Goal: Navigation & Orientation: Find specific page/section

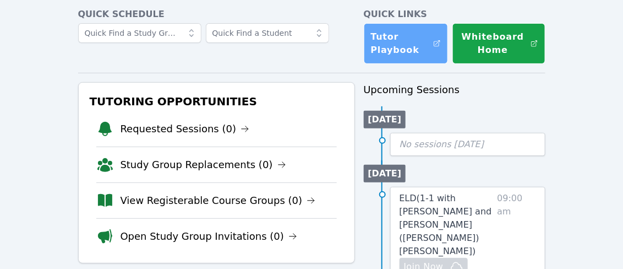
scroll to position [53, 0]
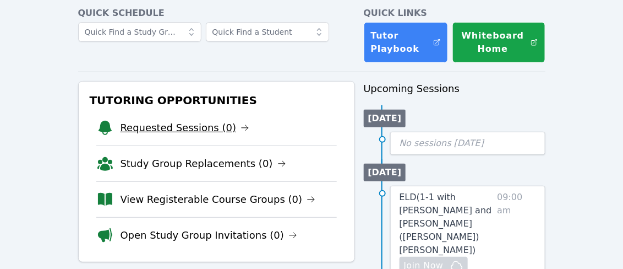
click at [241, 128] on icon at bounding box center [245, 127] width 9 height 9
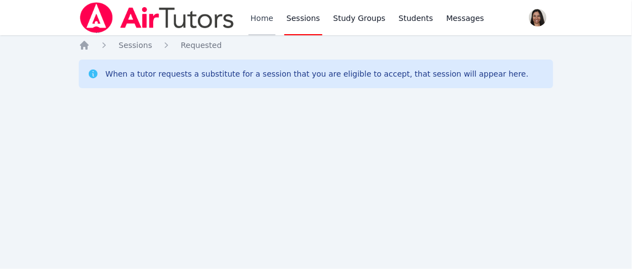
click at [259, 20] on link "Home" at bounding box center [261, 17] width 27 height 35
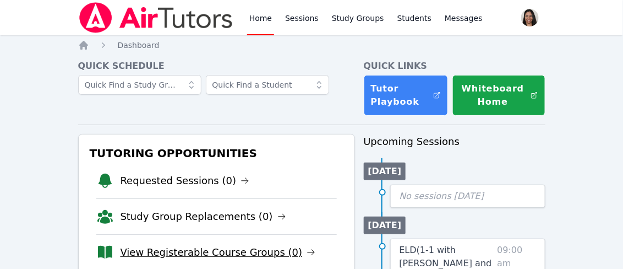
scroll to position [34, 0]
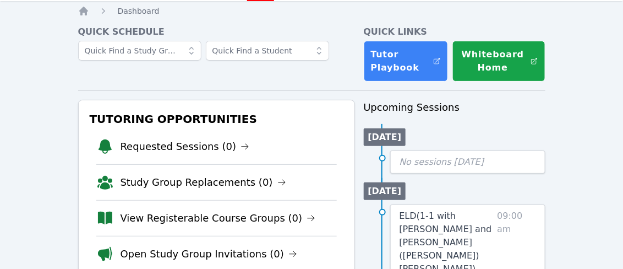
click at [196, 225] on li "View Registerable Course Groups (0)" at bounding box center [216, 218] width 241 height 36
click at [197, 218] on link "View Registerable Course Groups (0)" at bounding box center [219, 217] width 196 height 15
